Goal: Task Accomplishment & Management: Use online tool/utility

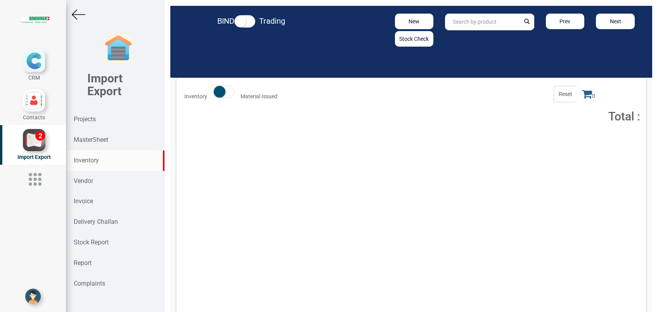
click at [104, 119] on div "Projects" at bounding box center [115, 119] width 99 height 21
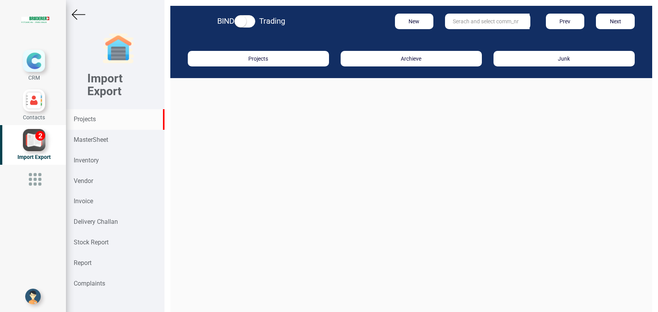
click at [481, 23] on input "text" at bounding box center [487, 22] width 85 height 16
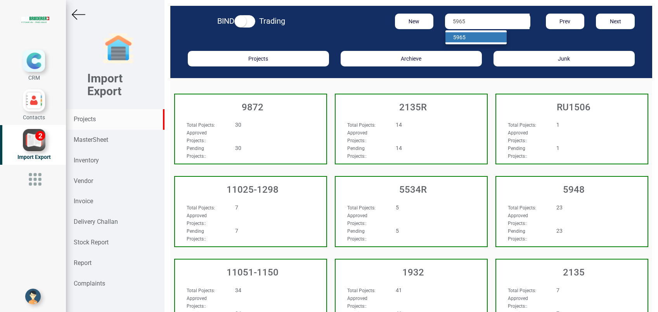
type input "5965"
click at [468, 38] on link "5965" at bounding box center [475, 37] width 61 height 10
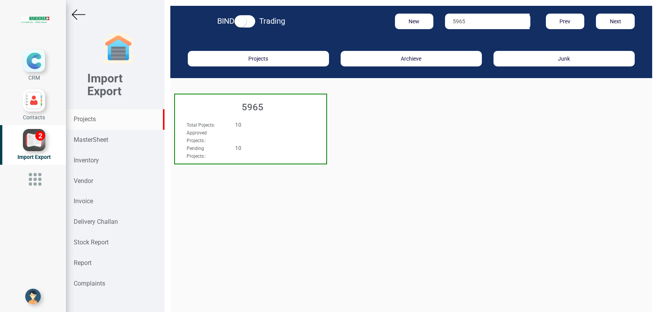
click at [242, 108] on h3 "5965" at bounding box center [252, 107] width 147 height 10
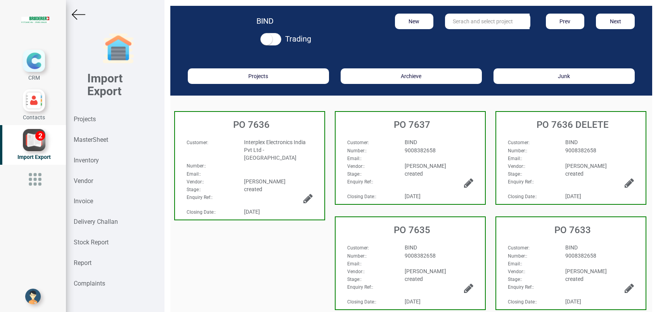
click at [457, 26] on input "text" at bounding box center [487, 22] width 85 height 16
click at [466, 34] on strong "7631" at bounding box center [467, 37] width 12 height 6
type input "PO 7631"
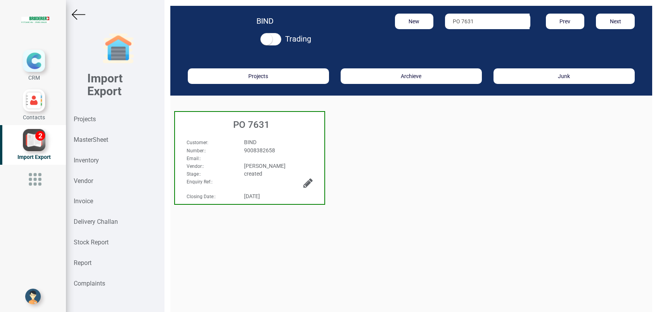
click at [262, 124] on h3 "PO 7631" at bounding box center [252, 125] width 146 height 10
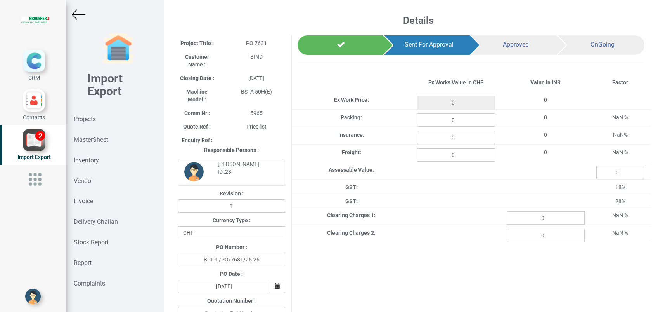
type input "135.55"
click at [454, 123] on input "0" at bounding box center [456, 119] width 78 height 13
type input "1.18"
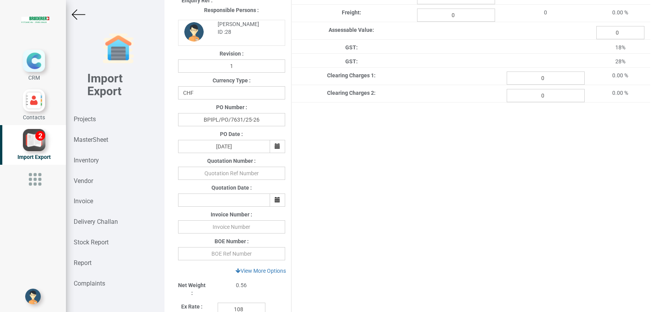
scroll to position [155, 0]
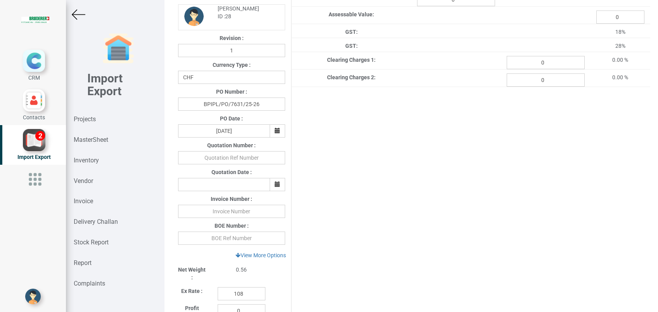
click at [469, 234] on div "Project Title : PO 7631 Customer Name : BIND Closing Date : 2025-07-23 Machine …" at bounding box center [411, 170] width 478 height 581
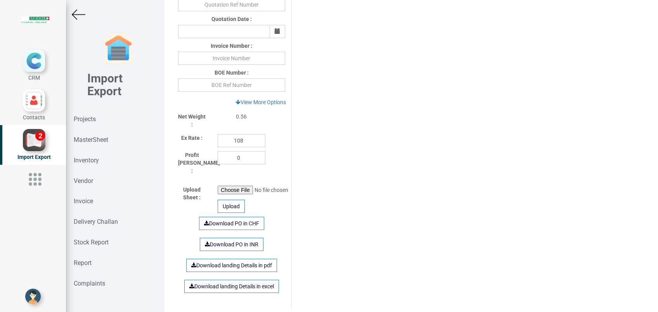
scroll to position [258, 0]
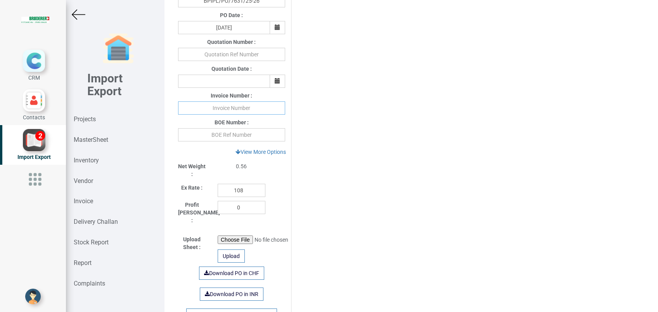
click at [245, 110] on input "text" at bounding box center [231, 107] width 107 height 13
type input "439113 [DATE]"
click at [386, 223] on div "Project Title : PO 7631 Customer Name : BIND Closing Date : 2025-07-23 Machine …" at bounding box center [411, 67] width 478 height 581
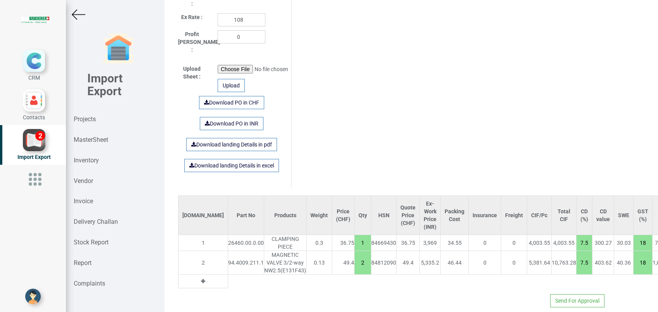
scroll to position [444, 0]
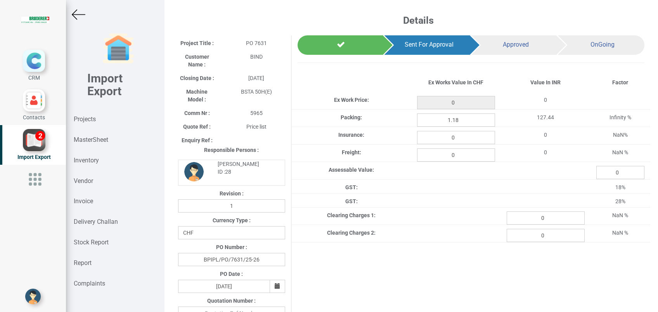
type input "135.55"
click at [80, 13] on img at bounding box center [79, 15] width 14 height 14
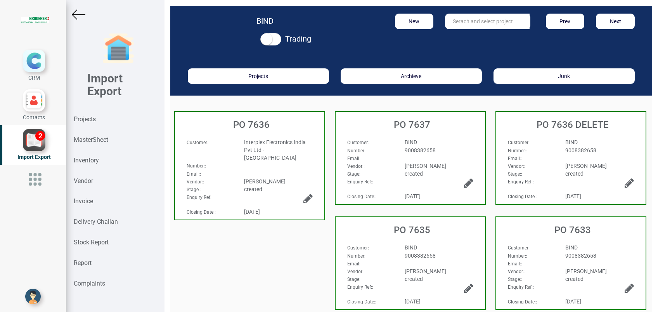
click at [480, 16] on input "text" at bounding box center [487, 22] width 85 height 16
click at [461, 35] on strong "7632" at bounding box center [467, 37] width 12 height 6
type input "PO 7632"
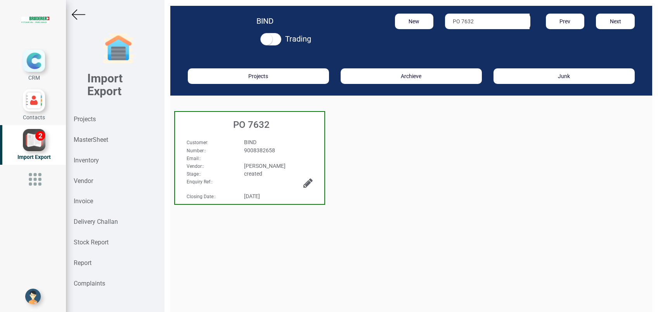
click at [263, 131] on div "PO 7632" at bounding box center [249, 123] width 149 height 22
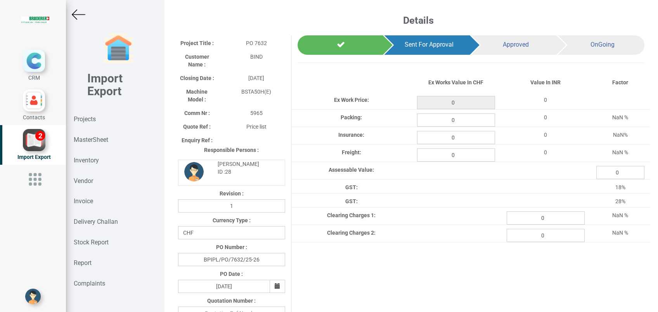
type input "487.15000000000003"
click at [463, 120] on input "0" at bounding box center [456, 119] width 78 height 13
type input "4.22"
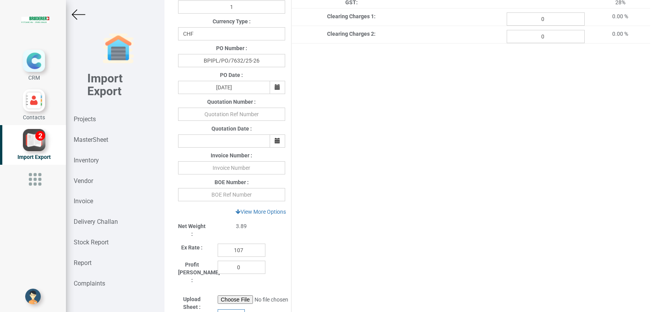
scroll to position [207, 0]
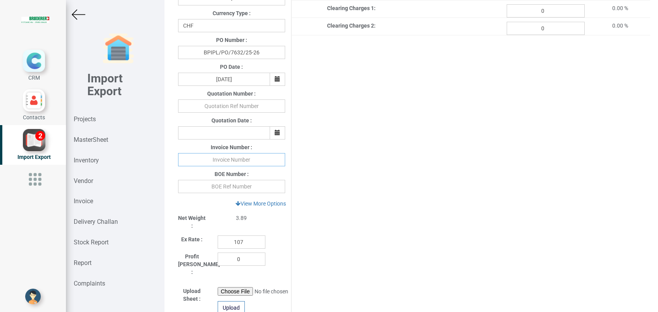
click at [216, 161] on input "text" at bounding box center [231, 159] width 107 height 13
type input "439113 [DATE]"
click at [349, 170] on div "Project Title : PO 7632 Customer Name : BIND Closing Date : 2025-07-28 Machine …" at bounding box center [411, 118] width 478 height 581
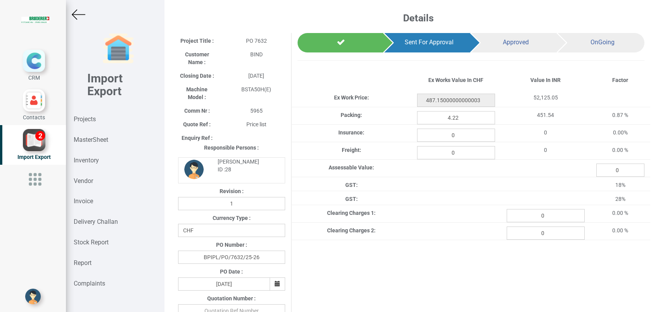
scroll to position [0, 0]
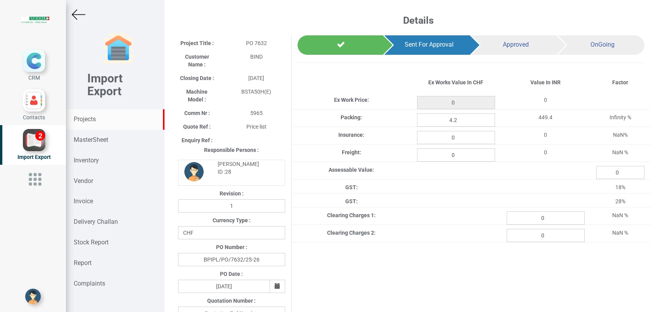
type input "487.15000000000003"
click at [466, 120] on input "4.2" at bounding box center [456, 119] width 78 height 13
type input "4.22"
type input "487.15000000000003"
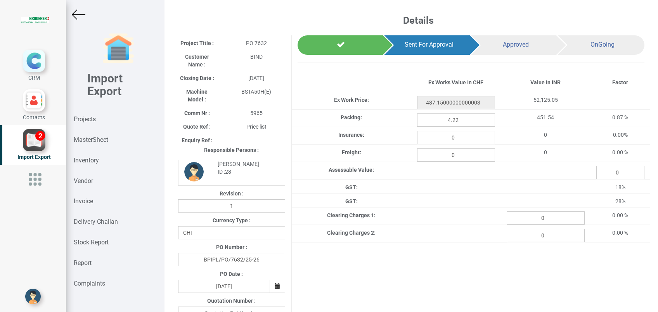
click at [81, 14] on img at bounding box center [79, 15] width 14 height 14
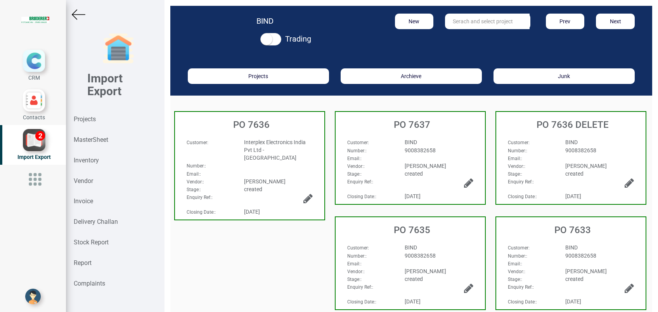
click at [476, 22] on input "text" at bounding box center [487, 22] width 85 height 16
click at [463, 39] on strong "7633" at bounding box center [467, 37] width 12 height 6
type input "PO 7633"
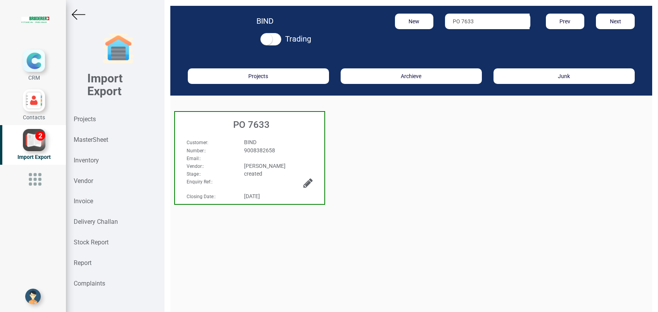
click at [267, 130] on div "PO 7633" at bounding box center [249, 123] width 149 height 22
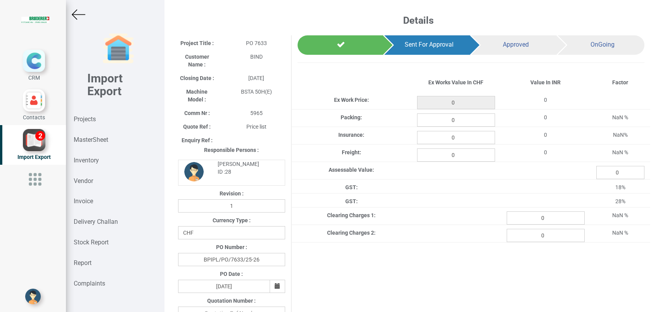
type input "464.65"
click at [463, 121] on input "0" at bounding box center [456, 119] width 78 height 13
type input "4.03"
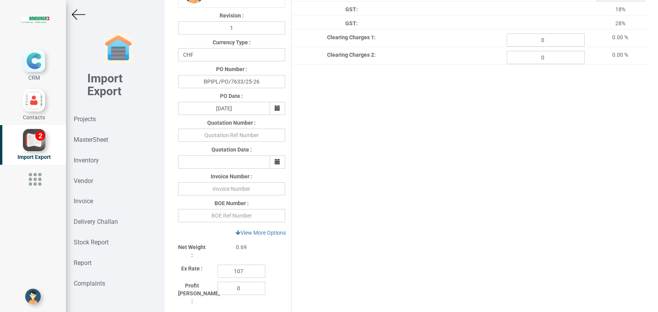
scroll to position [207, 0]
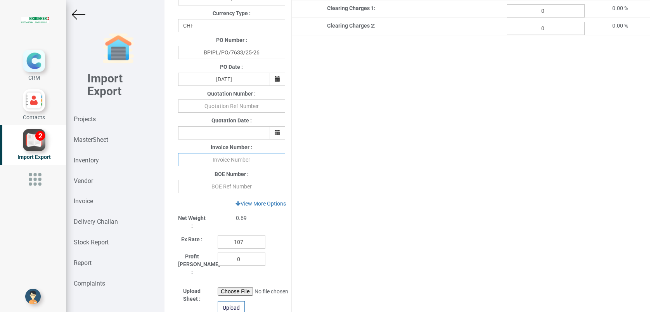
click at [205, 161] on input "text" at bounding box center [231, 159] width 107 height 13
click at [249, 159] on input "439113" at bounding box center [231, 159] width 107 height 13
type input "439113 [DATE]"
click at [320, 186] on div "Project Title : PO 7633 Customer Name : BIND Closing Date : 2025-07-28 Machine …" at bounding box center [411, 118] width 478 height 581
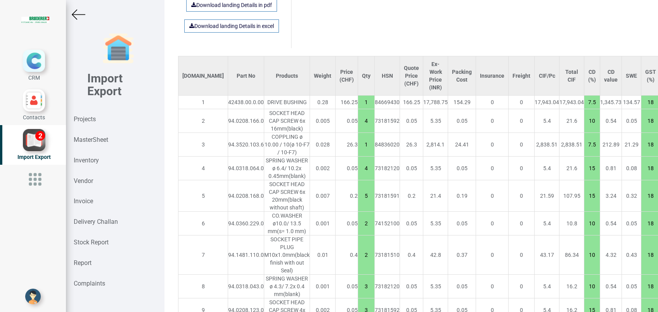
scroll to position [569, 0]
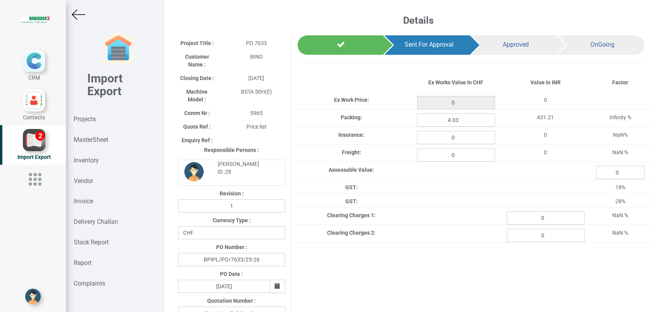
type input "464.65"
click at [81, 15] on img at bounding box center [79, 15] width 14 height 14
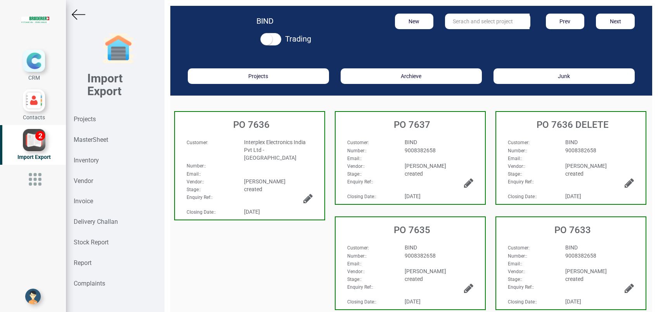
click at [501, 23] on input "text" at bounding box center [487, 22] width 85 height 16
click at [463, 44] on strong "7636" at bounding box center [467, 47] width 12 height 6
type input "PO 7636"
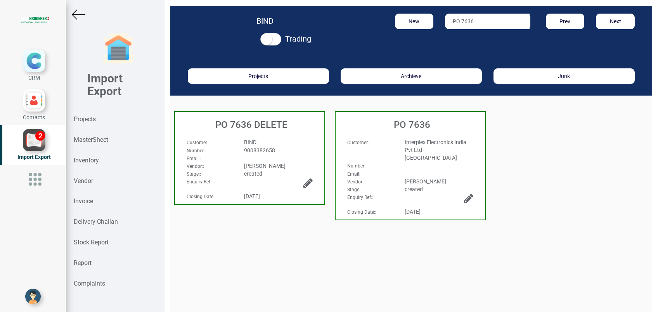
click at [410, 132] on div "PO 7636" at bounding box center [410, 123] width 149 height 22
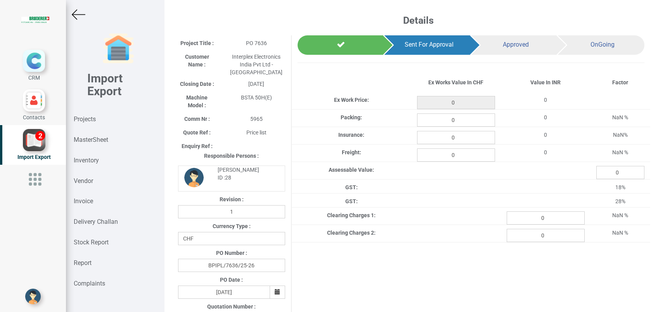
type input "4919.199999999995"
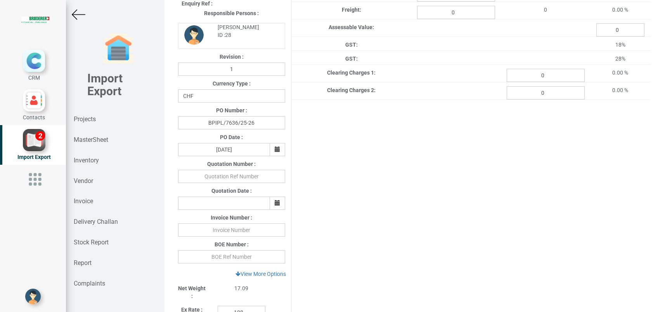
scroll to position [52, 0]
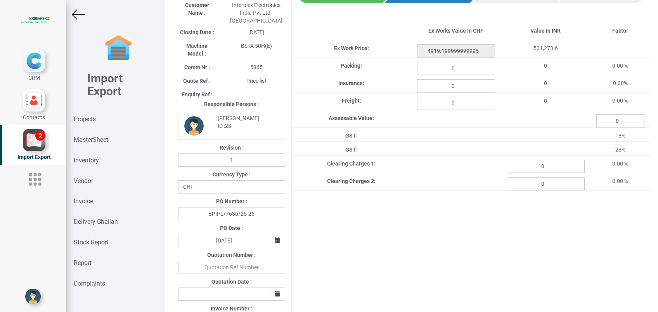
click at [459, 75] on div "Insurance: 0 0 0.00%" at bounding box center [471, 83] width 359 height 17
click at [458, 69] on input "0" at bounding box center [456, 68] width 78 height 13
type input "43.03"
click at [418, 251] on div "Project Title : PO 7636 Customer Name : Interplex Electronics India Pvt Ltd - C…" at bounding box center [411, 277] width 478 height 587
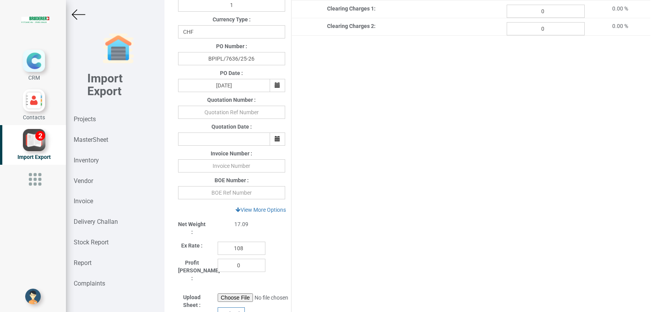
scroll to position [207, 0]
click at [223, 161] on input "text" at bounding box center [231, 165] width 107 height 13
type input "439113 [DATE]"
click at [351, 177] on div "Project Title : PO 7636 Customer Name : Interplex Electronics India Pvt Ltd - C…" at bounding box center [411, 121] width 478 height 587
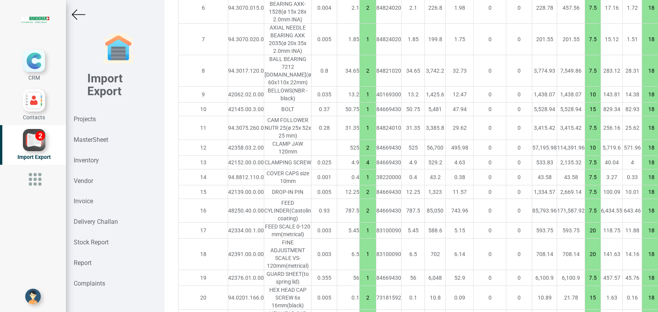
scroll to position [776, 0]
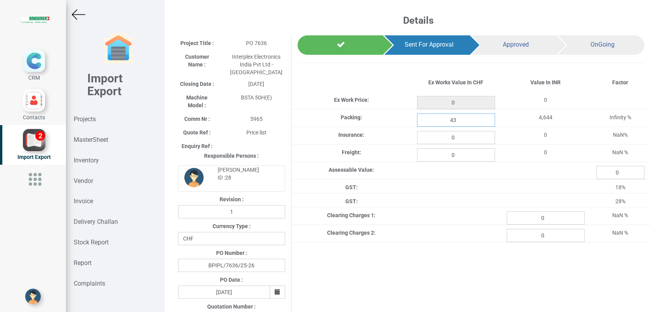
click at [472, 121] on input "43" at bounding box center [456, 119] width 78 height 13
type input "4919.199999999995"
type input "43.03"
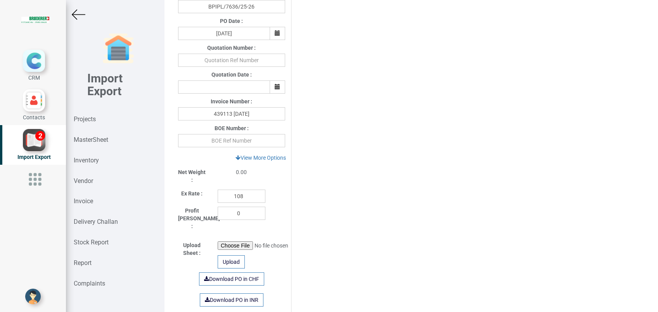
scroll to position [397, 0]
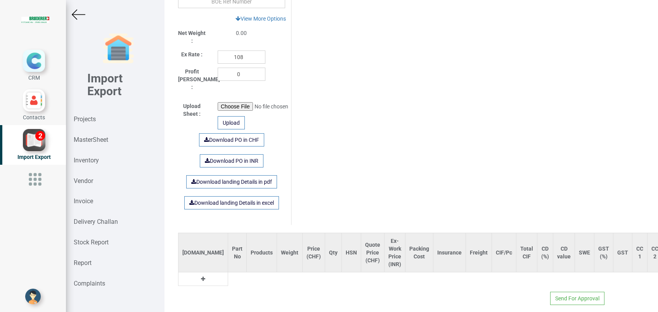
type input "4919.199999999995"
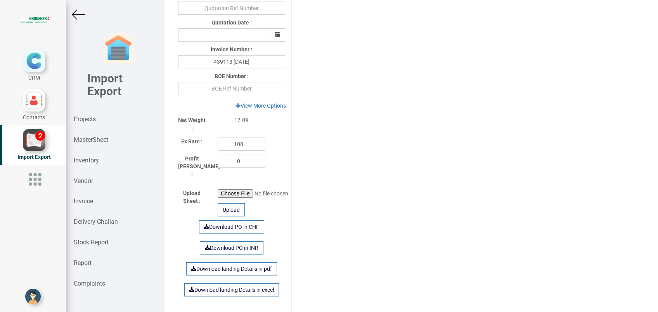
scroll to position [155, 0]
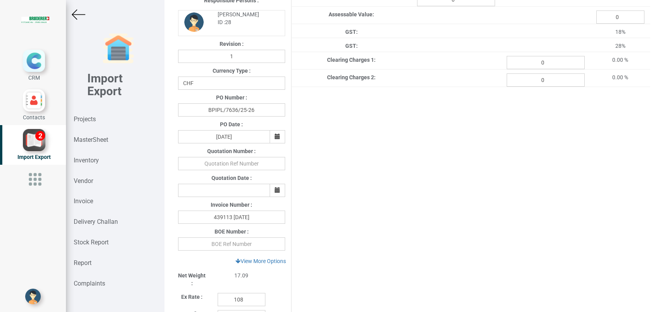
click at [82, 13] on img at bounding box center [79, 15] width 14 height 14
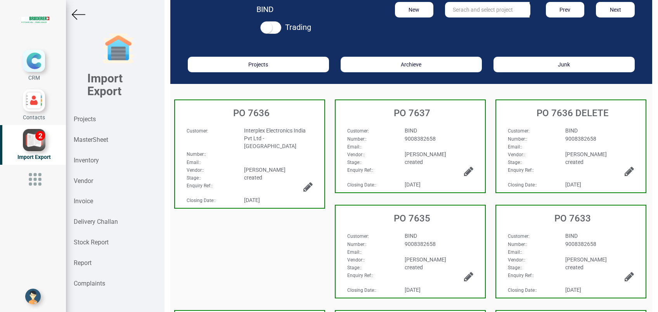
click at [406, 135] on span "9008382658" at bounding box center [420, 138] width 31 height 6
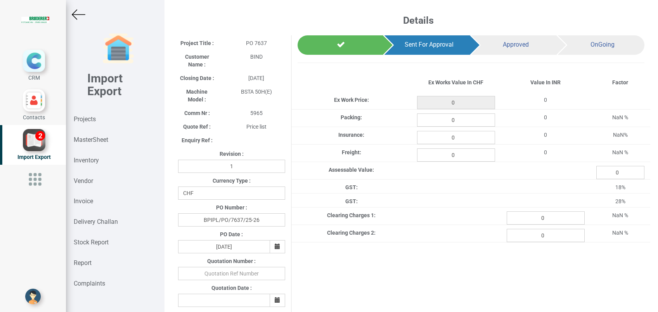
type input "197.15"
click at [456, 120] on input "0" at bounding box center [456, 119] width 78 height 13
type input "1.71"
click at [434, 259] on div "Project Title : PO 7637 Customer Name : BIND Closing Date : [DATE] Machine Mode…" at bounding box center [411, 305] width 478 height 541
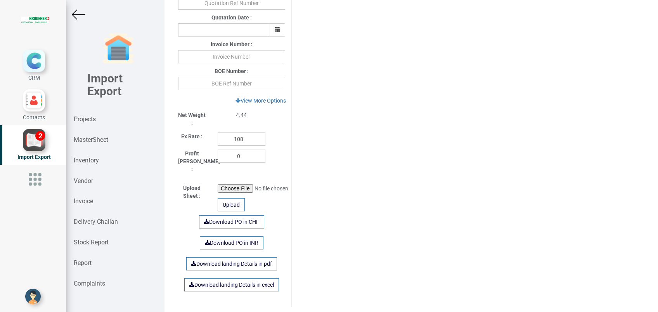
scroll to position [310, 0]
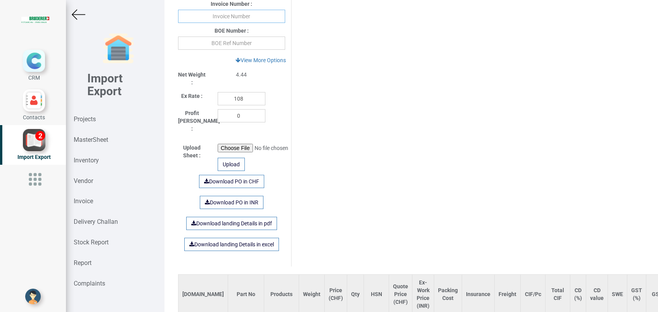
click at [236, 19] on input "text" at bounding box center [231, 16] width 107 height 13
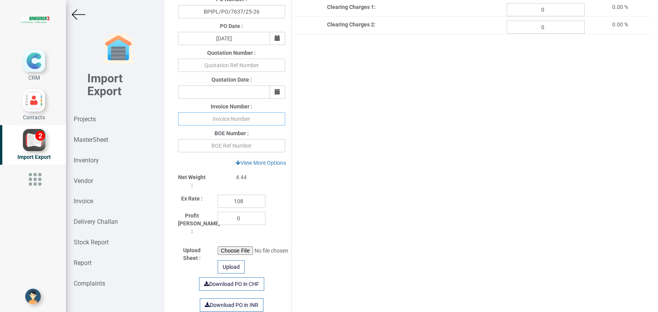
scroll to position [207, 0]
type input "439113 [DATE]"
click at [375, 208] on div "Project Title : PO 7637 Customer Name : BIND Closing Date : [DATE] Machine Mode…" at bounding box center [411, 98] width 478 height 541
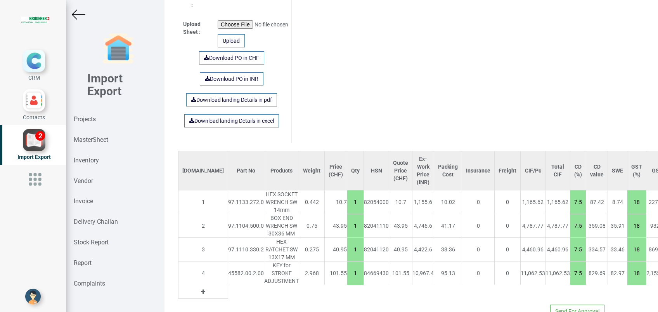
scroll to position [452, 0]
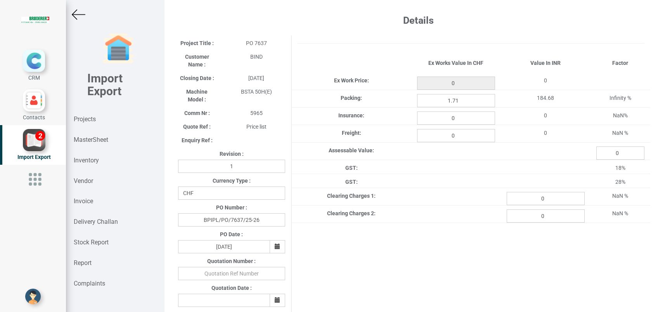
type input "197.15"
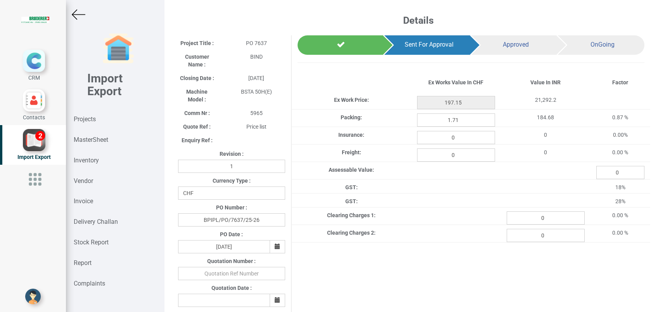
click at [73, 15] on img at bounding box center [79, 15] width 14 height 14
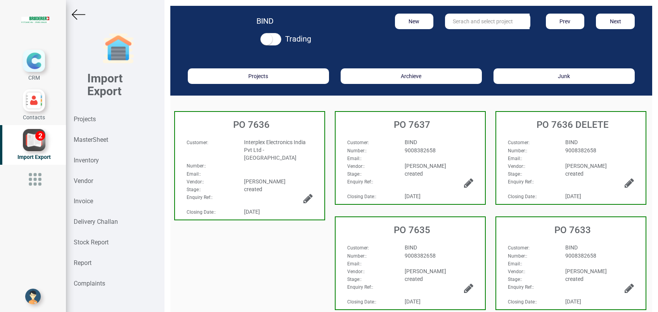
click at [459, 20] on input "text" at bounding box center [487, 22] width 85 height 16
click at [463, 37] on strong "7635" at bounding box center [467, 37] width 12 height 6
type input "PO 7635"
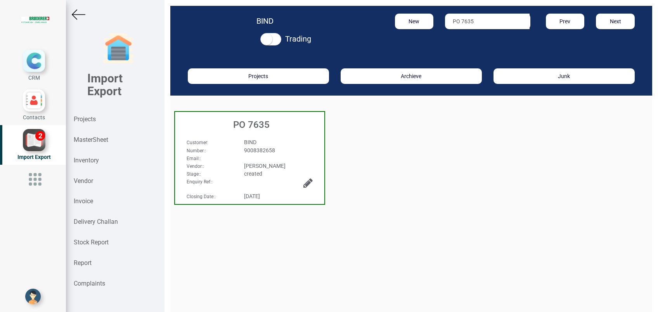
click at [253, 125] on h3 "PO 7635" at bounding box center [252, 125] width 146 height 10
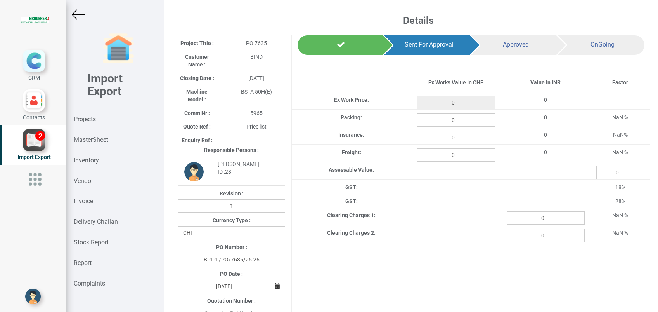
type input "4935.95"
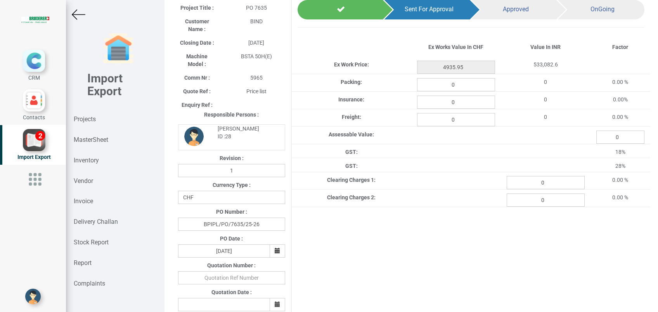
scroll to position [52, 0]
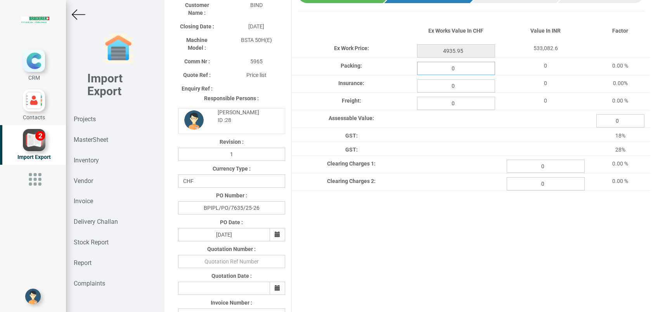
click at [475, 69] on input "0" at bounding box center [456, 68] width 78 height 13
type input "150"
click at [377, 258] on div "Project Title : PO 7635 Customer Name : BIND Closing Date : 2025-08-04 Machine …" at bounding box center [411, 274] width 478 height 581
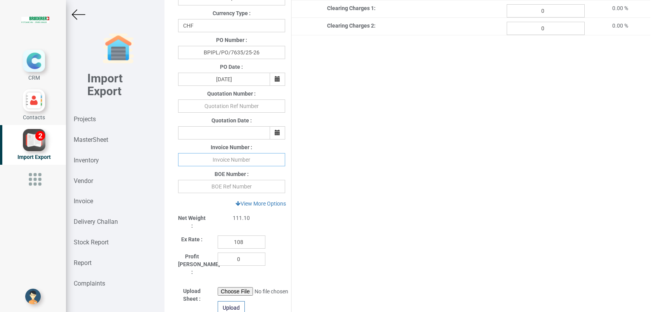
click at [208, 160] on input "text" at bounding box center [231, 159] width 107 height 13
type input "439140 07.08.25"
click at [403, 234] on div "Project Title : PO 7635 Customer Name : BIND Closing Date : 2025-08-04 Machine …" at bounding box center [411, 118] width 478 height 581
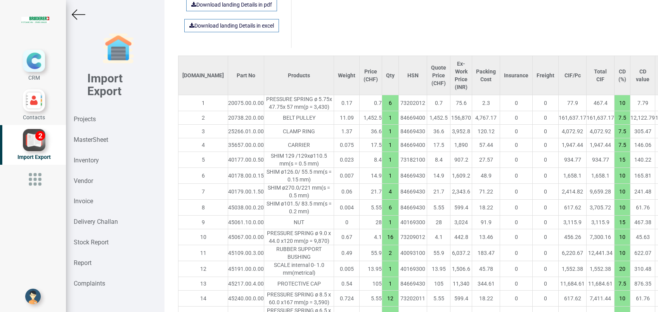
scroll to position [569, 0]
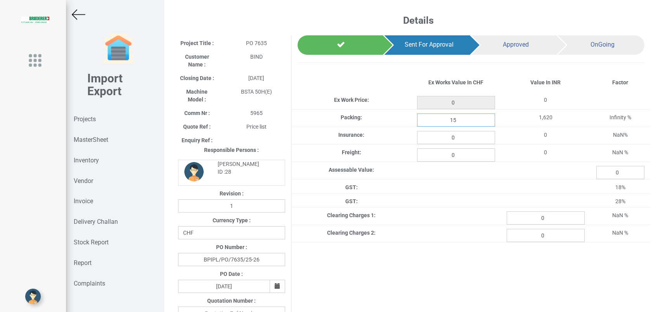
click at [462, 119] on input "15" at bounding box center [456, 119] width 78 height 13
type input "4935.95"
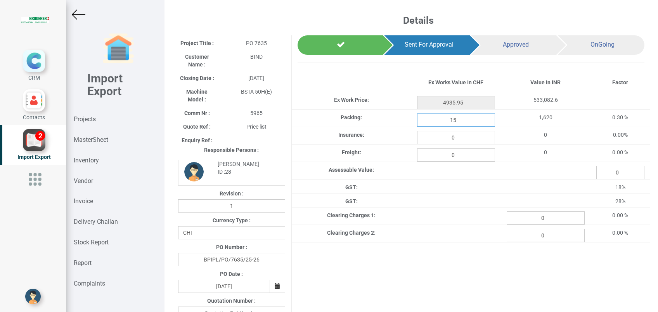
type input "150"
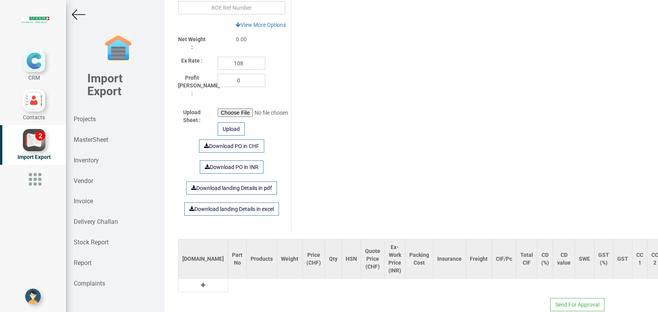
scroll to position [397, 0]
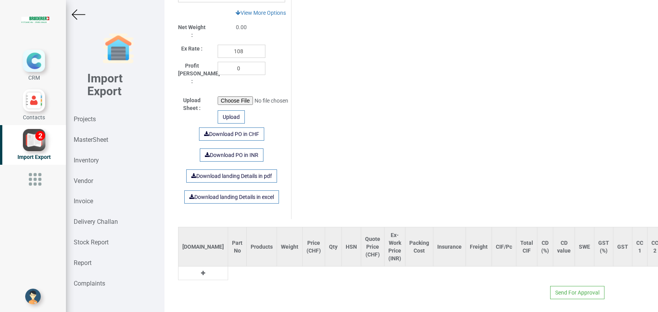
type input "4935.95"
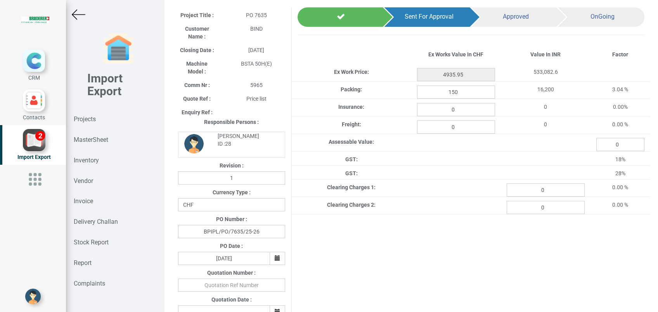
scroll to position [0, 0]
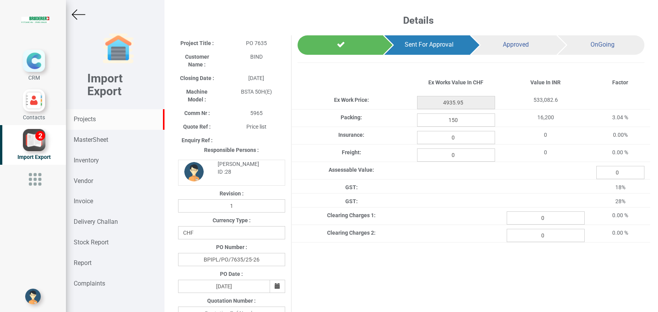
click at [91, 118] on strong "Projects" at bounding box center [85, 118] width 22 height 7
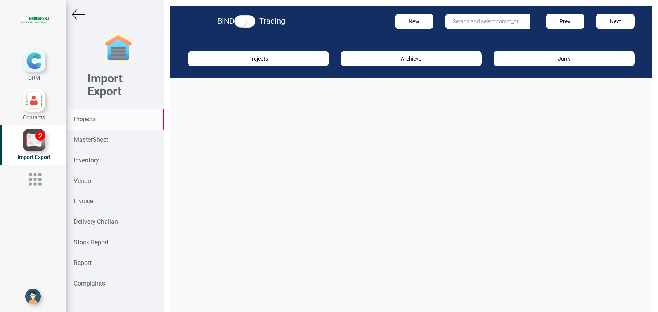
click at [454, 18] on input "text" at bounding box center [487, 22] width 85 height 16
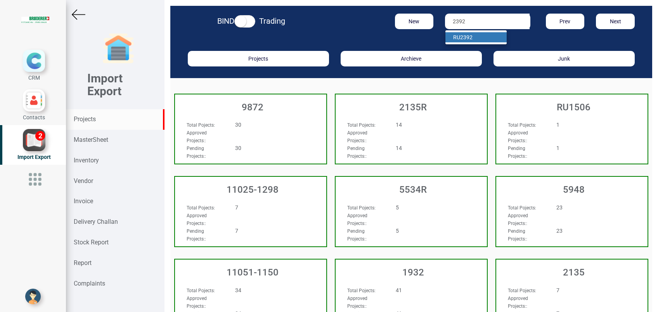
click at [463, 34] on strong "2392" at bounding box center [466, 37] width 12 height 6
type input "RU 2392"
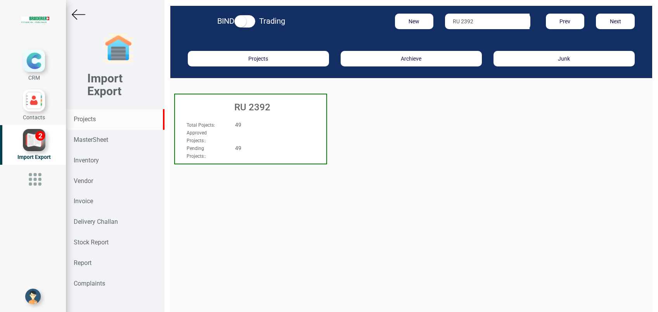
click at [253, 107] on h3 "RU 2392" at bounding box center [252, 107] width 147 height 10
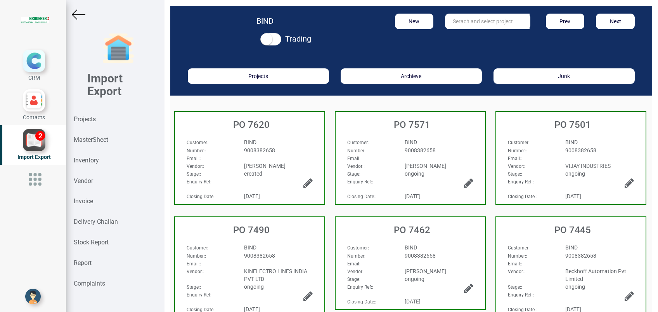
click at [259, 141] on div "BIND" at bounding box center [278, 142] width 80 height 8
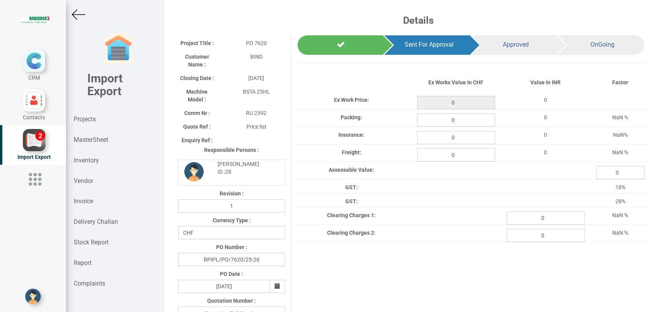
type input "25.8"
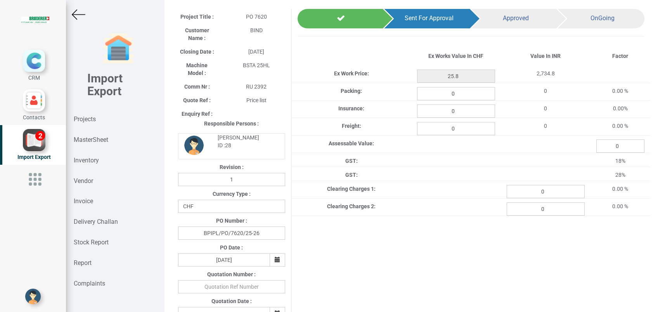
scroll to position [23, 0]
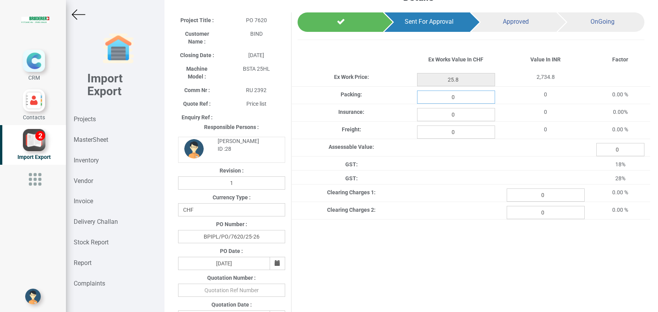
click at [461, 97] on input "0" at bounding box center [456, 96] width 78 height 13
type input "0.22"
click at [366, 269] on div "Project Title : PO 7620 Customer Name : BIND Closing Date : 2025-07-15 Machine …" at bounding box center [411, 302] width 478 height 581
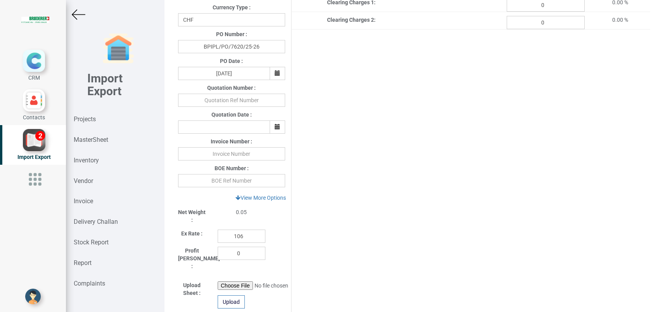
scroll to position [230, 0]
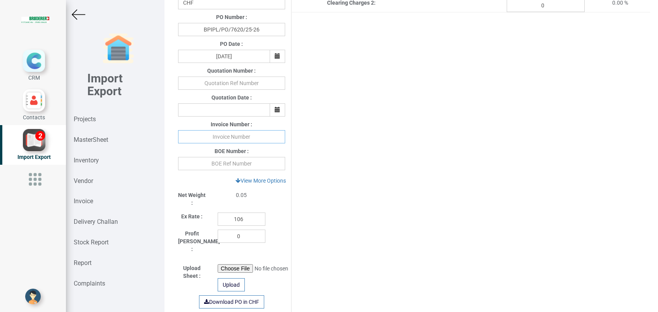
click at [230, 138] on input "text" at bounding box center [231, 136] width 107 height 13
type input "439113 [DATE]"
click at [377, 214] on div "Project Title : PO 7620 Customer Name : BIND Closing Date : 2025-07-15 Machine …" at bounding box center [411, 96] width 478 height 581
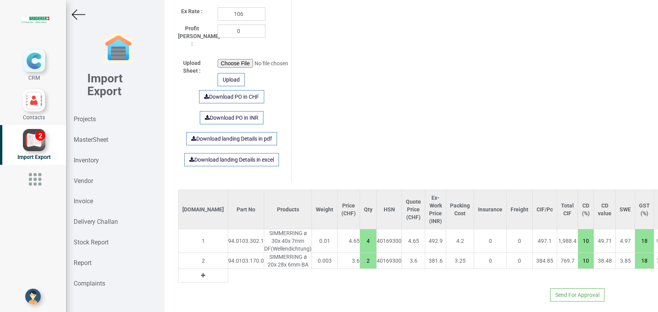
scroll to position [437, 0]
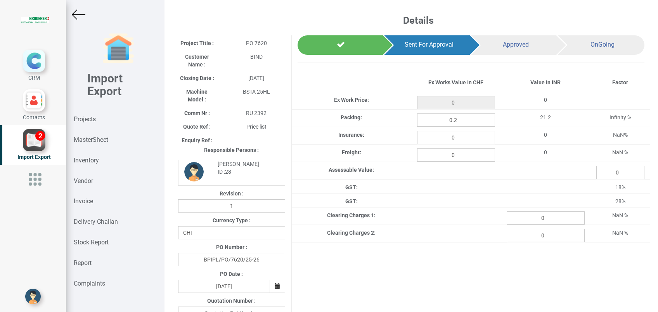
type input "25.8"
click at [89, 119] on strong "Projects" at bounding box center [85, 118] width 22 height 7
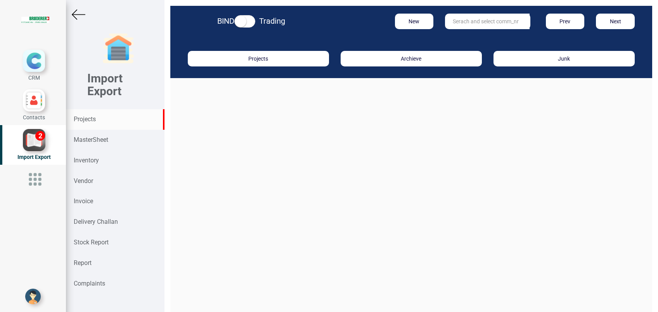
click at [451, 23] on input "text" at bounding box center [487, 22] width 85 height 16
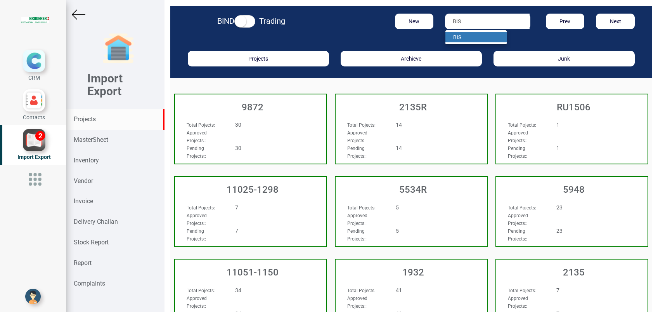
type input "BIS"
drag, startPoint x: 459, startPoint y: 33, endPoint x: 456, endPoint y: 38, distance: 6.1
click at [459, 33] on link "BIS" at bounding box center [475, 37] width 61 height 10
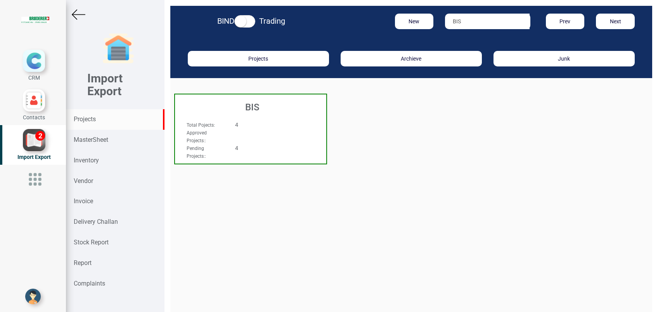
click at [263, 102] on h3 "BIS" at bounding box center [252, 107] width 147 height 10
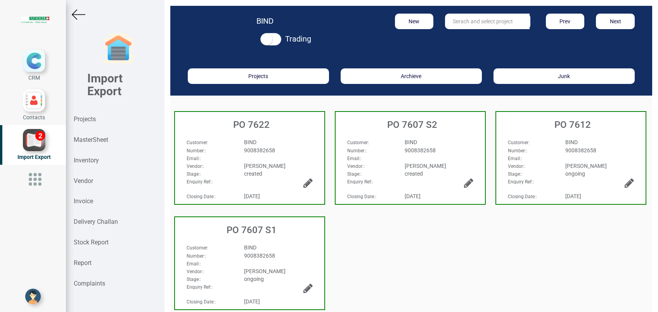
click at [255, 147] on span "9008382658" at bounding box center [259, 150] width 31 height 6
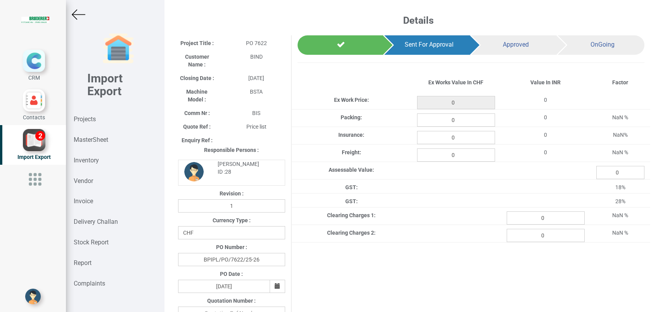
type input "83.5"
click at [464, 122] on input "0" at bounding box center [456, 119] width 78 height 13
type input "0.72"
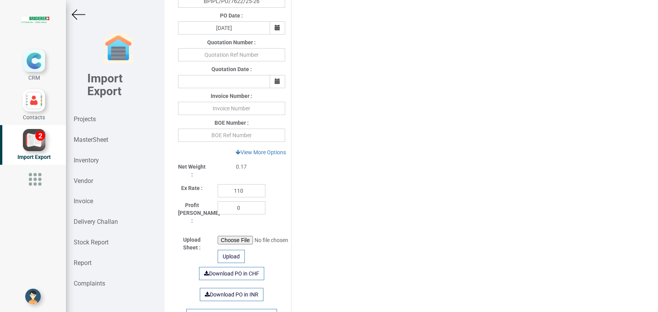
scroll to position [258, 0]
click at [220, 109] on input "text" at bounding box center [231, 107] width 107 height 13
type input "439113 [DATE]"
click at [376, 180] on div "Project Title : PO 7622 Customer Name : BIND Closing Date : 2025-07-23 Machine …" at bounding box center [411, 67] width 478 height 581
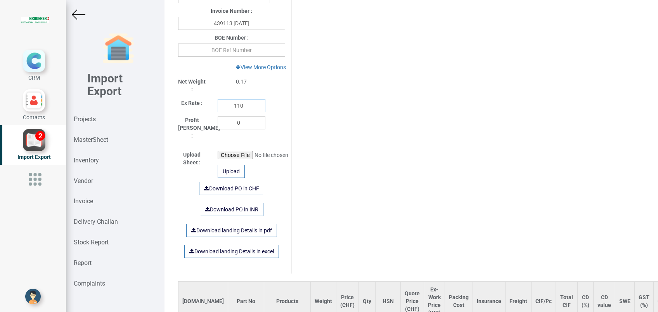
scroll to position [459, 0]
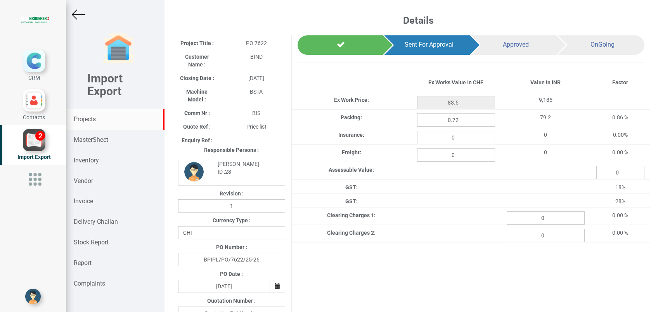
click at [90, 116] on strong "Projects" at bounding box center [85, 118] width 22 height 7
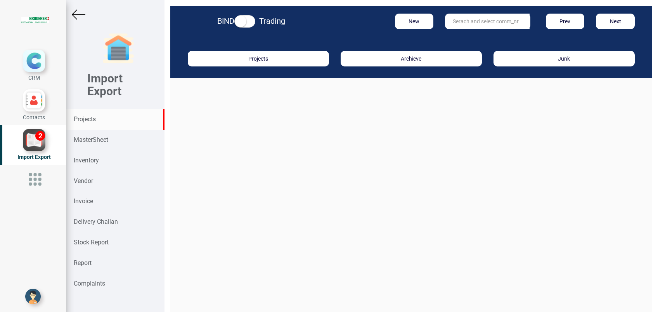
click at [467, 21] on input "text" at bounding box center [487, 22] width 85 height 16
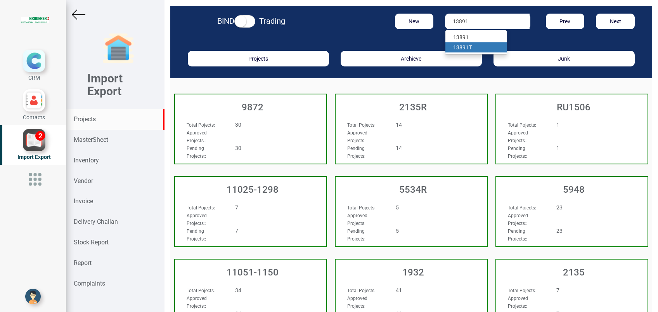
click at [456, 47] on strong "13891" at bounding box center [461, 47] width 16 height 6
type input "13891 T"
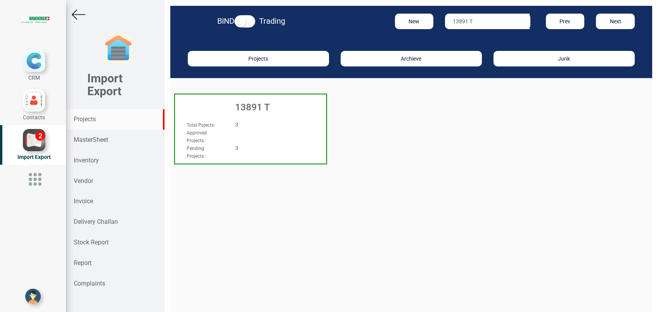
click at [259, 108] on h3 "13891 T" at bounding box center [252, 107] width 147 height 10
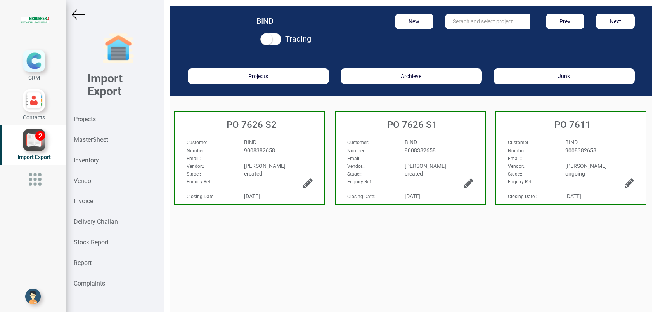
click at [425, 145] on div "BIND" at bounding box center [439, 142] width 80 height 8
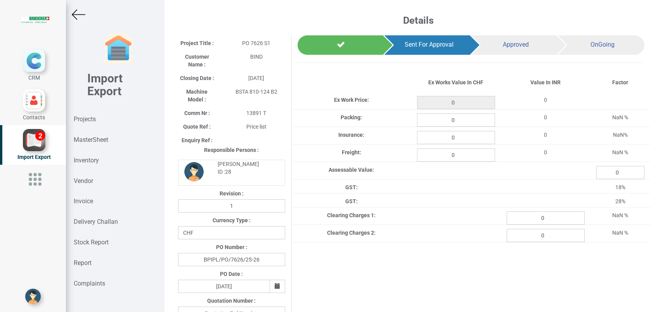
type input "2635.4"
click at [455, 121] on input "0" at bounding box center [456, 119] width 78 height 13
type input "22.85"
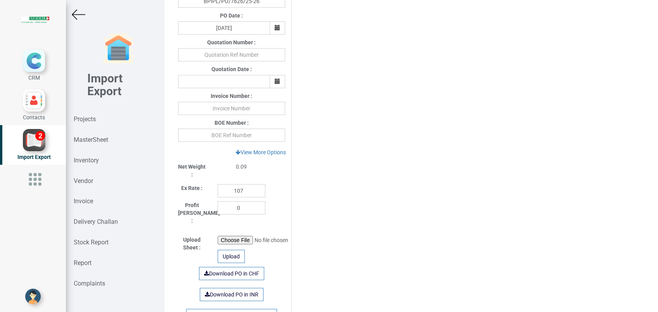
scroll to position [258, 0]
click at [222, 106] on input "text" at bounding box center [231, 107] width 107 height 13
type input "439113 [DATE]"
click at [345, 180] on div "Project Title : PO 7626 S1 Customer Name : BIND Closing Date : 2025-07-23 Machi…" at bounding box center [411, 67] width 478 height 581
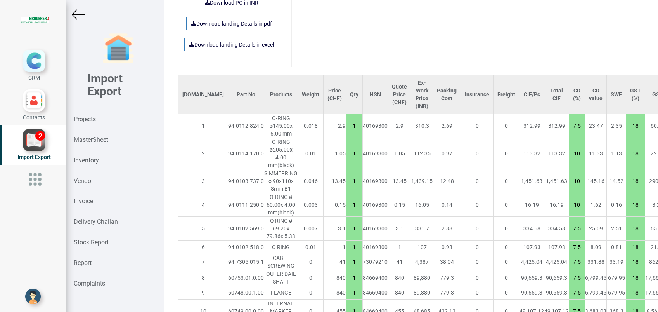
scroll to position [635, 0]
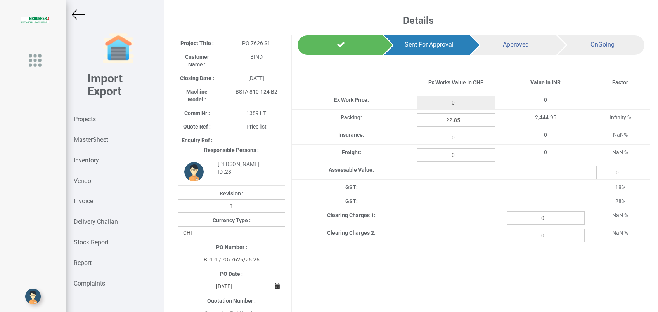
type input "2635.4"
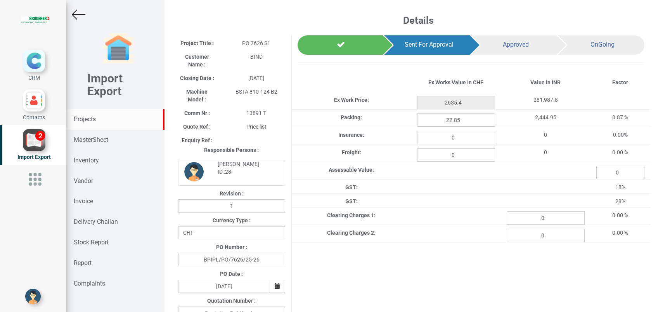
click at [97, 118] on div "Projects" at bounding box center [115, 119] width 99 height 21
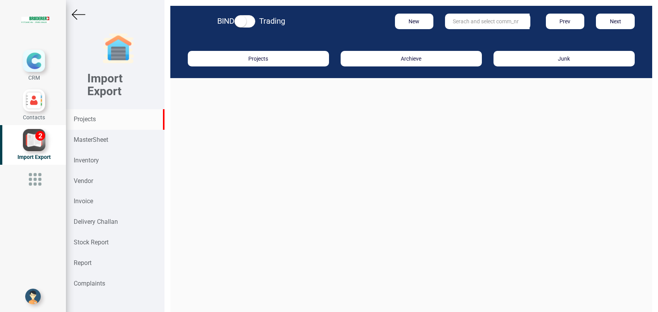
click at [450, 24] on input "text" at bounding box center [487, 22] width 85 height 16
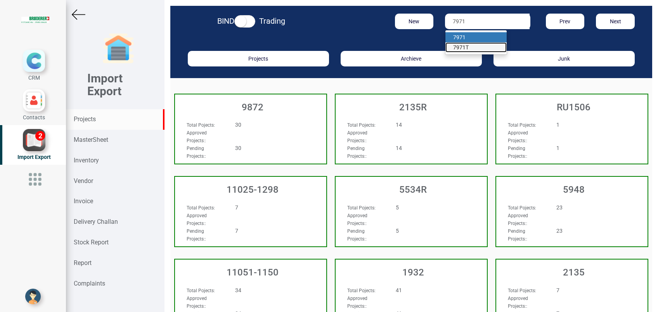
click at [472, 47] on link "7971 T" at bounding box center [475, 47] width 61 height 10
type input "7971T"
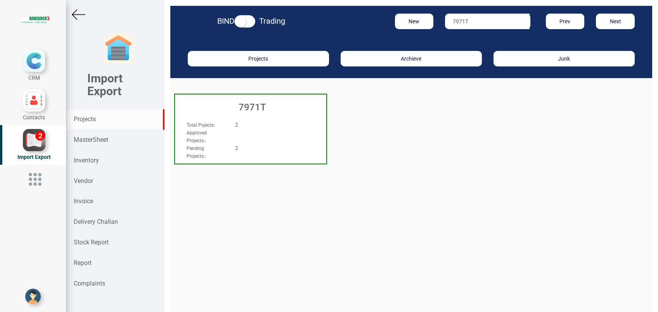
click at [234, 104] on h3 "7971T" at bounding box center [252, 107] width 147 height 10
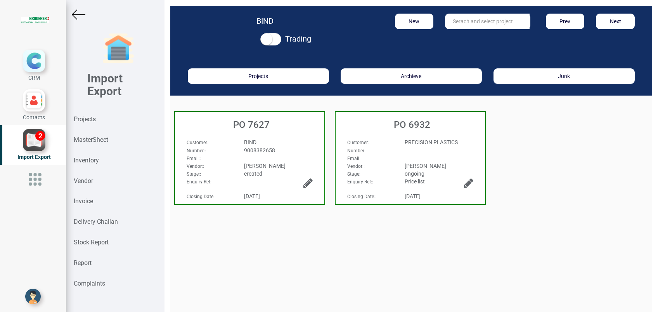
click at [260, 152] on span "9008382658" at bounding box center [259, 150] width 31 height 6
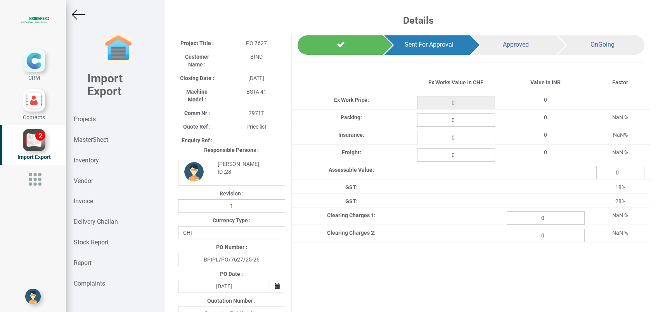
type input "1882.5500000000002"
click at [457, 121] on input "0" at bounding box center [456, 119] width 78 height 13
type input "16.32"
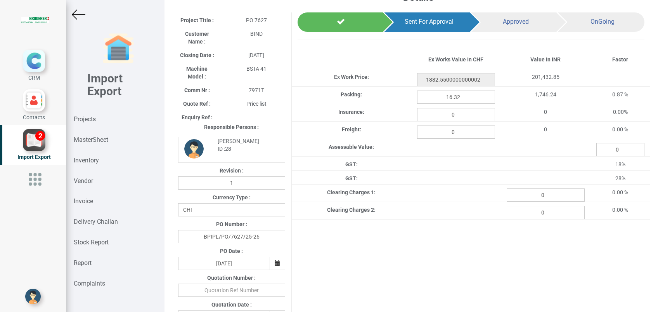
scroll to position [103, 0]
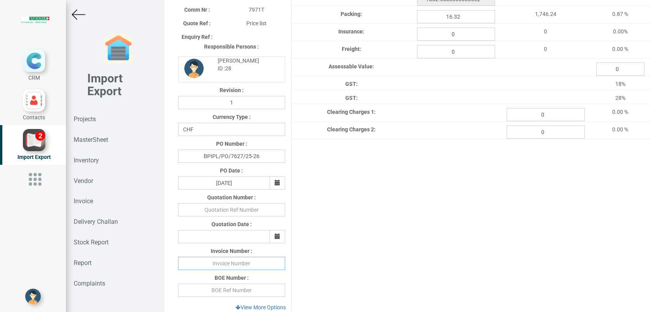
click at [233, 262] on input "text" at bounding box center [231, 262] width 107 height 13
type input "439113 [DATE]"
click at [383, 252] on div "Project Title : PO 7627 Customer Name : BIND Closing Date : 2025-08-03 Machine …" at bounding box center [411, 222] width 478 height 581
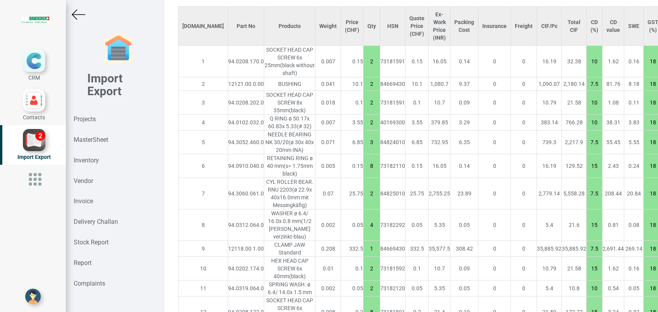
scroll to position [621, 0]
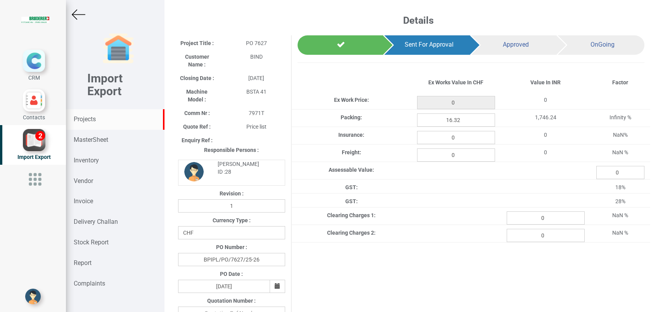
type input "1882.5500000000002"
click at [81, 121] on strong "Projects" at bounding box center [85, 118] width 22 height 7
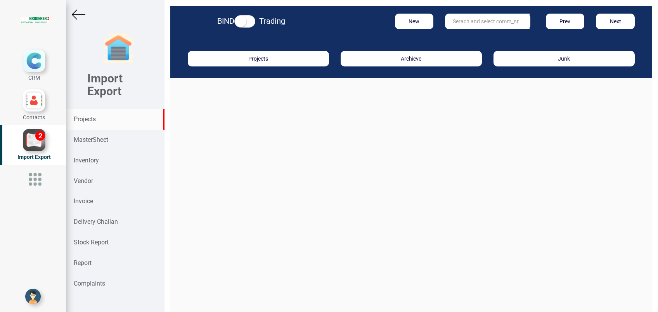
click at [483, 22] on input "text" at bounding box center [487, 22] width 85 height 16
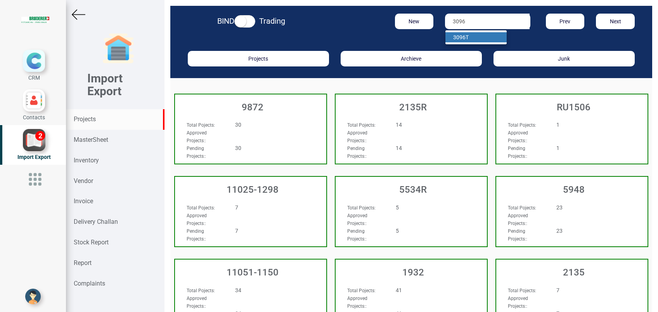
click at [473, 33] on link "3096 T" at bounding box center [475, 37] width 61 height 10
type input "3096 T"
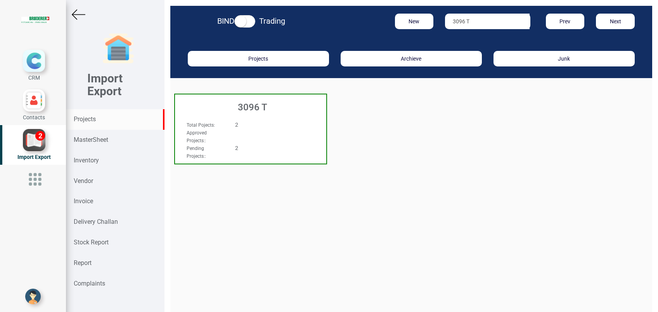
click at [275, 104] on h3 "3096 T" at bounding box center [252, 107] width 147 height 10
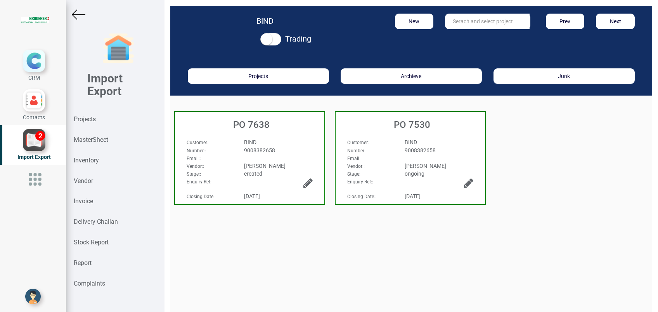
click at [255, 139] on span "BIND" at bounding box center [250, 142] width 12 height 6
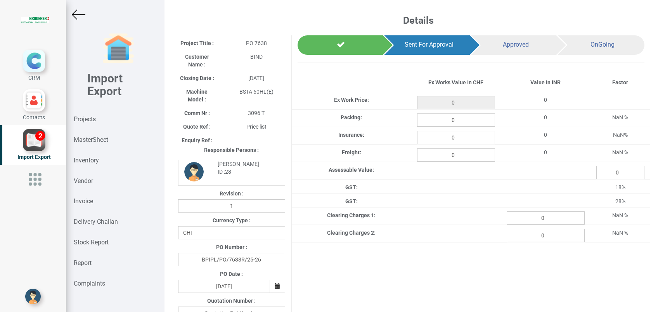
type input "2838.5"
click at [457, 121] on input "0" at bounding box center [456, 119] width 78 height 13
type input "24.61"
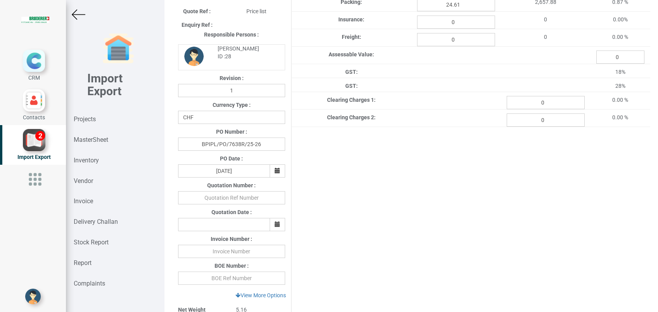
scroll to position [207, 0]
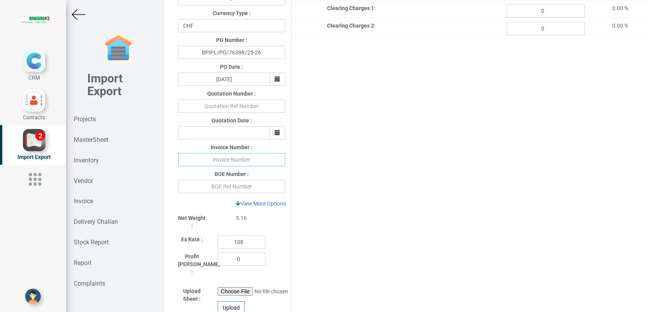
click at [210, 163] on input "text" at bounding box center [231, 159] width 107 height 13
type input "439113 [DATE]"
click at [376, 211] on div "Project Title : PO 7638 Customer Name : BIND Closing Date : 2025-08-04 Machine …" at bounding box center [411, 118] width 478 height 581
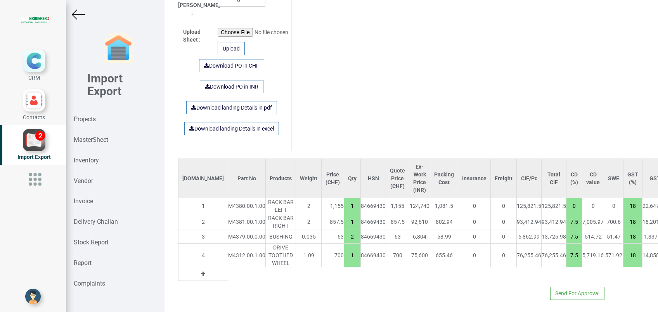
scroll to position [466, 0]
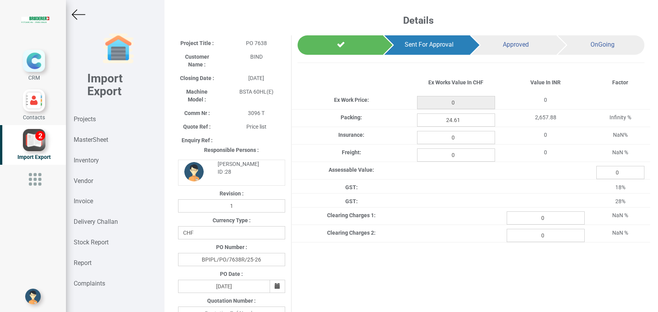
type input "2838.5"
click at [87, 116] on strong "Projects" at bounding box center [85, 118] width 22 height 7
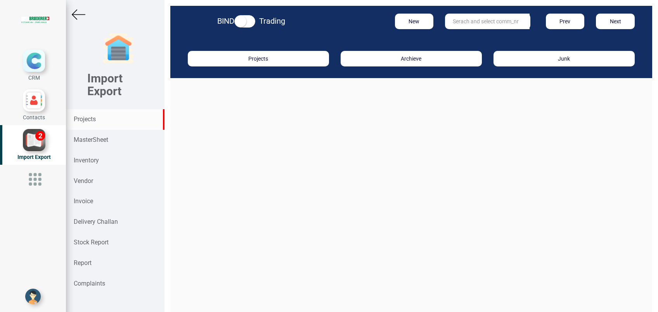
click at [459, 19] on input "text" at bounding box center [487, 22] width 85 height 16
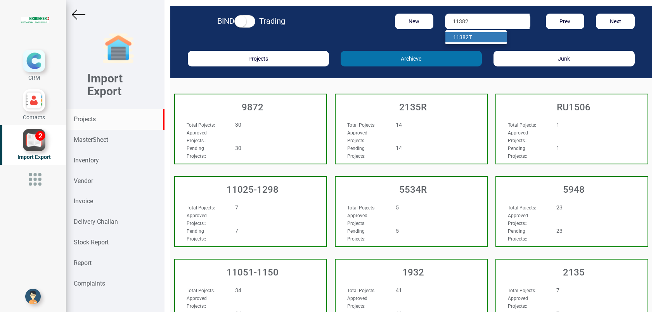
drag, startPoint x: 455, startPoint y: 38, endPoint x: 412, endPoint y: 64, distance: 50.0
click at [455, 38] on strong "11382" at bounding box center [461, 37] width 16 height 6
type input "11382 T"
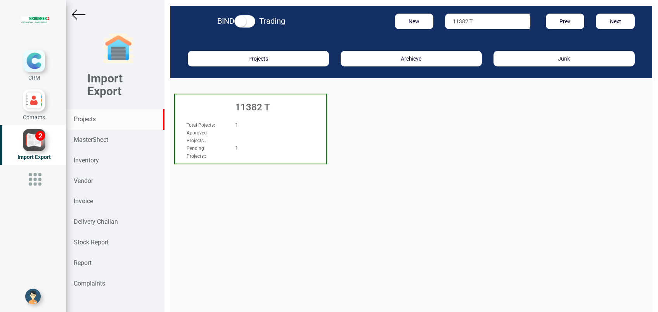
click at [265, 102] on h3 "11382 T" at bounding box center [252, 107] width 147 height 10
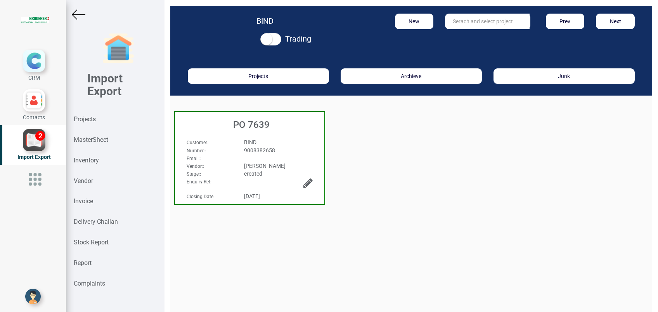
click at [270, 132] on div "PO 7639" at bounding box center [249, 123] width 149 height 22
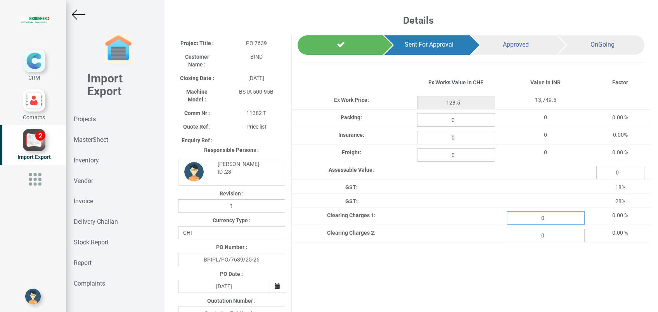
click at [554, 221] on input "0" at bounding box center [546, 217] width 78 height 13
click at [456, 121] on input "0" at bounding box center [456, 119] width 78 height 13
type input "1.11"
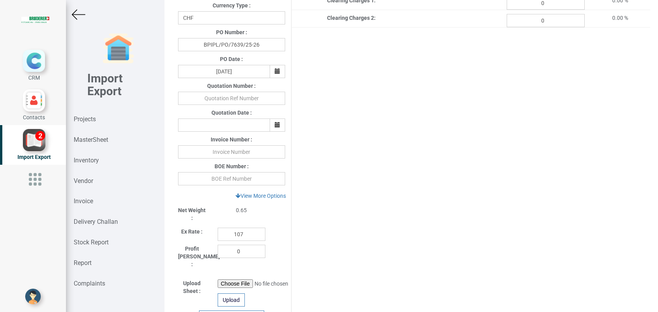
scroll to position [258, 0]
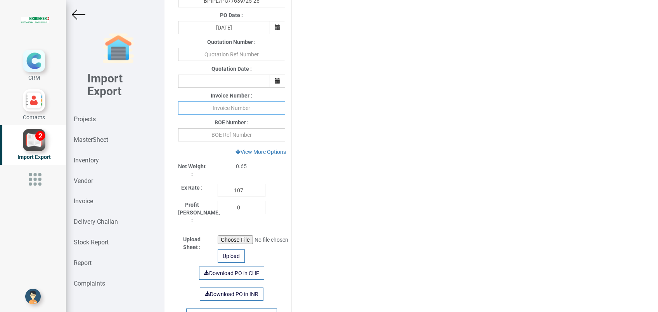
click at [205, 109] on input "text" at bounding box center [231, 107] width 107 height 13
type input "439113 [DATE]"
click at [327, 148] on div "Project Title : PO 7639 Customer Name : BIND Closing Date : 2025-08-05 Machine …" at bounding box center [411, 67] width 478 height 581
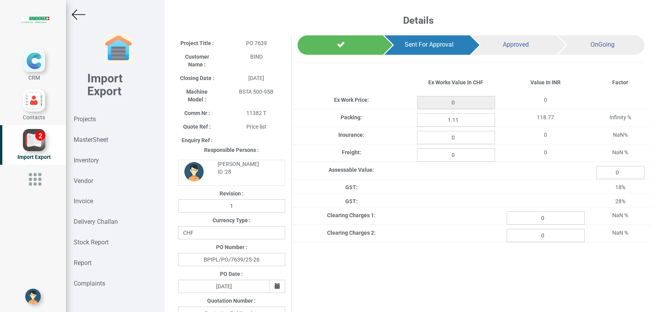
type input "128.5"
